Goal: Task Accomplishment & Management: Manage account settings

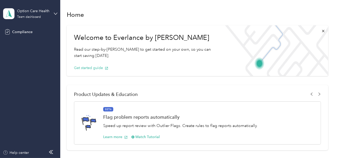
click at [39, 20] on div "Option Care Health Team dashboard" at bounding box center [30, 14] width 54 height 18
click at [31, 56] on div "Log out" at bounding box center [58, 54] width 102 height 9
